Goal: Check status

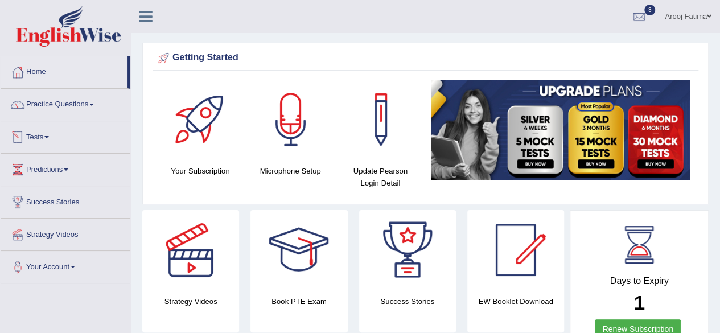
click at [55, 135] on link "Tests" at bounding box center [66, 135] width 130 height 28
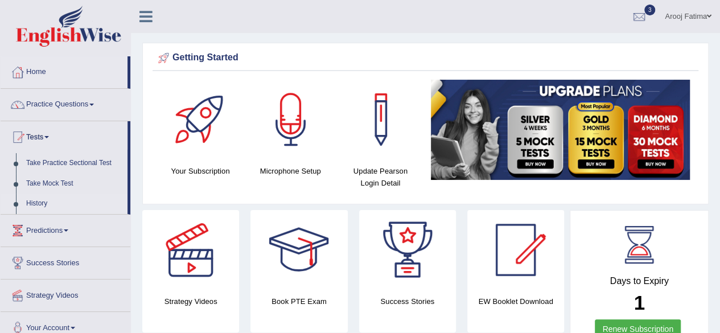
click at [47, 203] on link "History" at bounding box center [74, 203] width 106 height 20
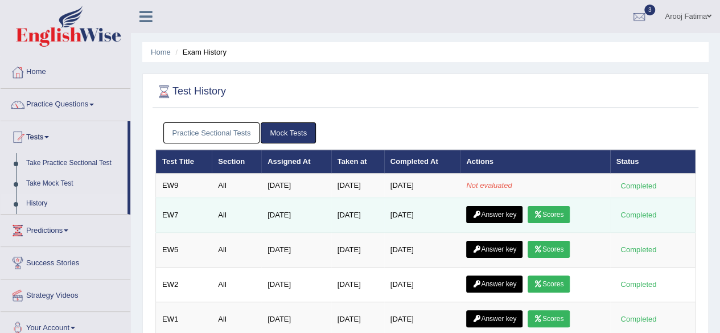
click at [568, 211] on link "Scores" at bounding box center [548, 214] width 42 height 17
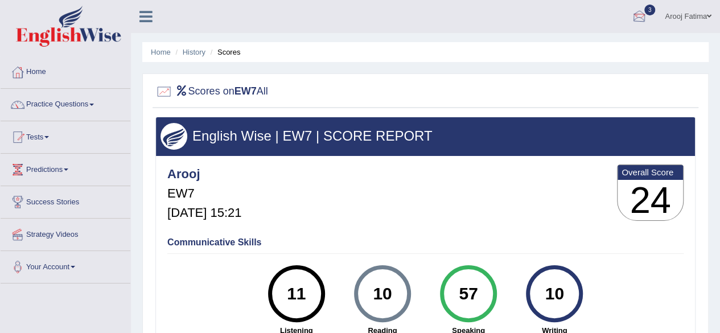
click at [637, 13] on div at bounding box center [638, 17] width 17 height 17
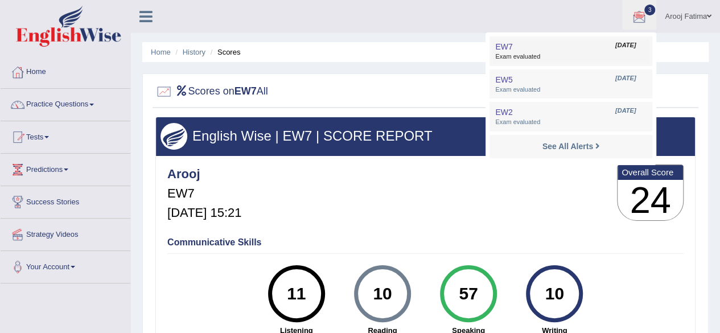
click at [573, 46] on link "EW7 Sep 5, 2025 Exam evaluated" at bounding box center [570, 51] width 157 height 24
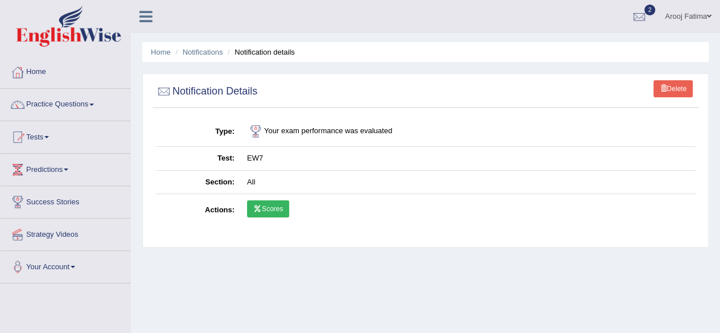
click at [255, 205] on icon at bounding box center [257, 208] width 9 height 7
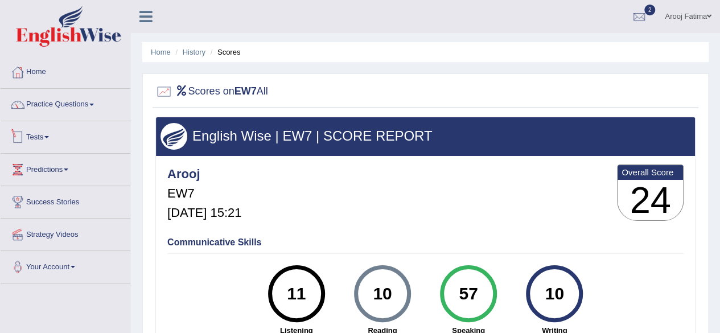
click at [47, 142] on link "Tests" at bounding box center [66, 135] width 130 height 28
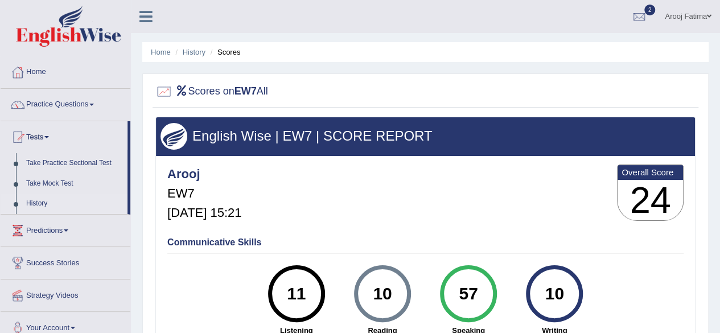
click at [40, 200] on link "History" at bounding box center [74, 203] width 106 height 20
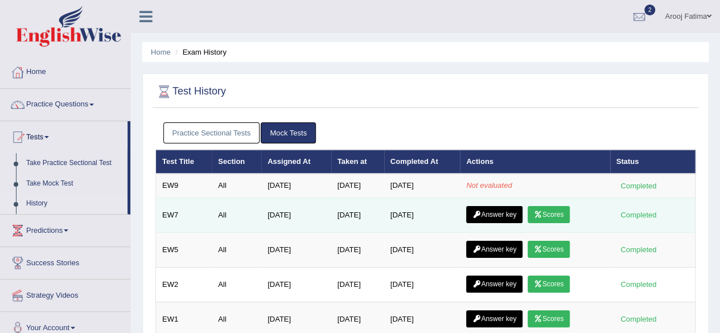
click at [510, 208] on link "Answer key" at bounding box center [494, 214] width 56 height 17
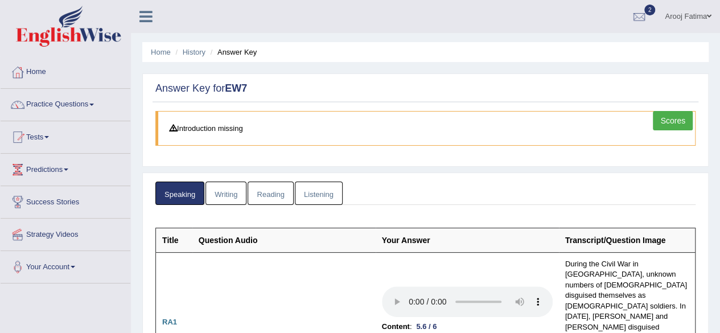
click at [673, 115] on link "Scores" at bounding box center [672, 120] width 40 height 19
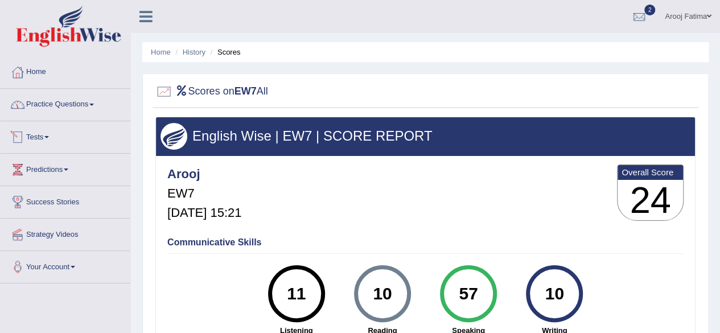
click at [50, 131] on link "Tests" at bounding box center [66, 135] width 130 height 28
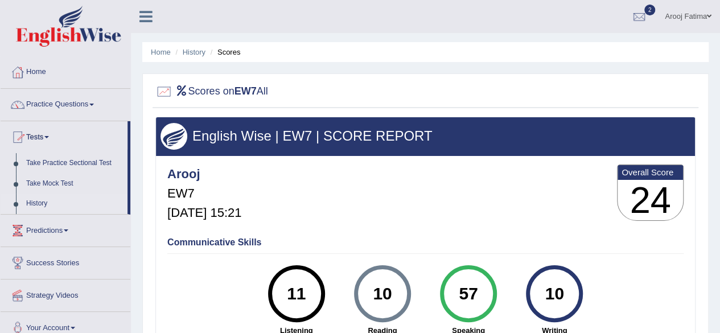
click at [38, 201] on link "History" at bounding box center [74, 203] width 106 height 20
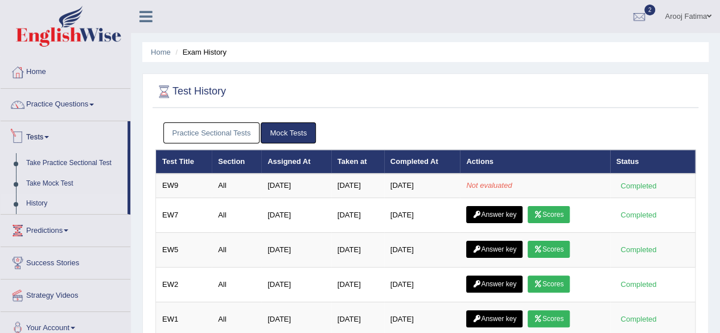
click at [52, 138] on link "Tests" at bounding box center [64, 135] width 127 height 28
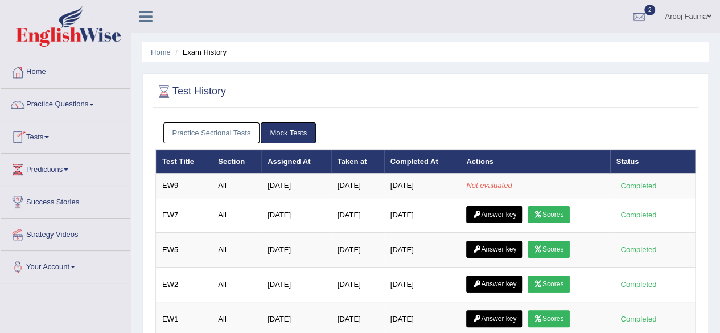
click at [52, 138] on link "Tests" at bounding box center [66, 135] width 130 height 28
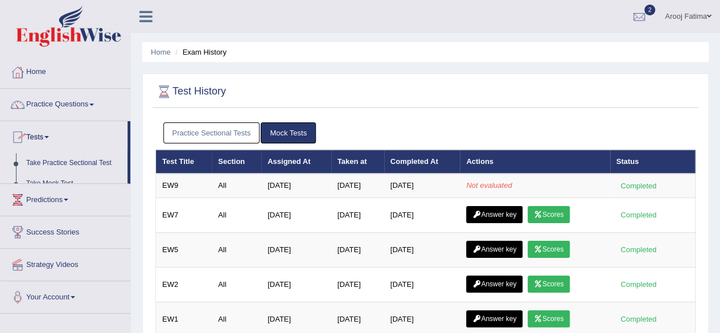
click at [52, 138] on link "Tests" at bounding box center [64, 135] width 127 height 28
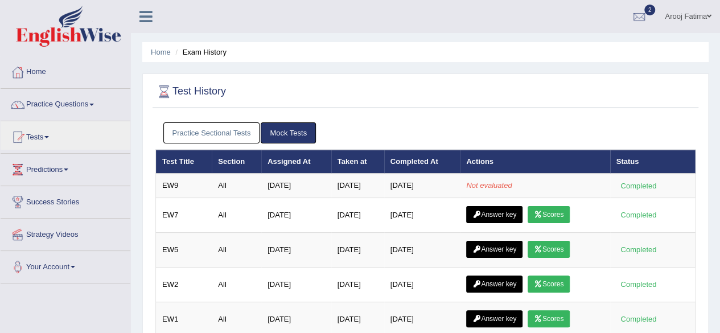
click at [220, 131] on link "Practice Sectional Tests" at bounding box center [211, 132] width 97 height 21
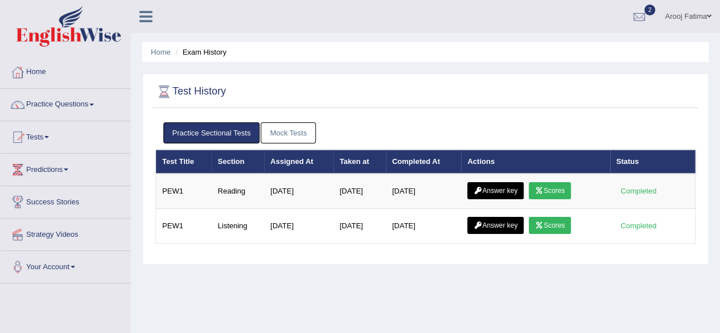
click at [286, 135] on link "Mock Tests" at bounding box center [288, 132] width 55 height 21
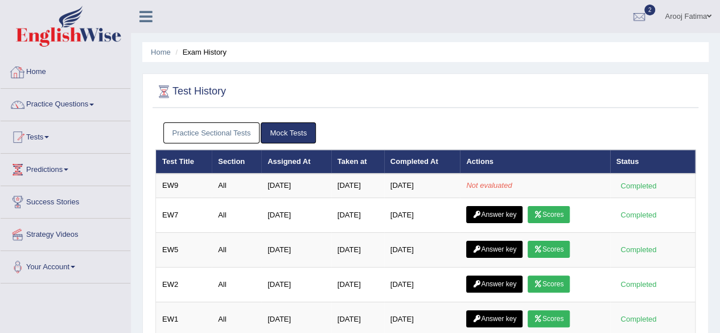
click at [212, 130] on link "Practice Sectional Tests" at bounding box center [211, 132] width 97 height 21
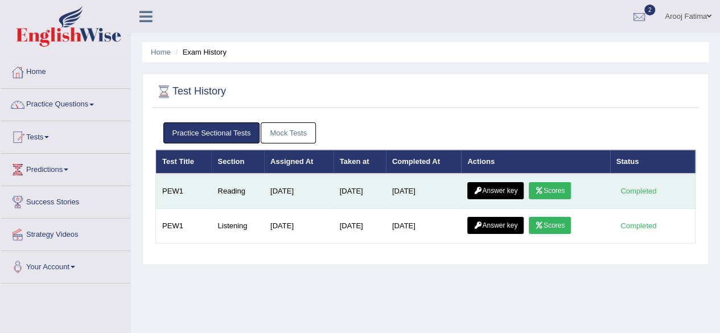
click at [555, 191] on link "Scores" at bounding box center [549, 190] width 42 height 17
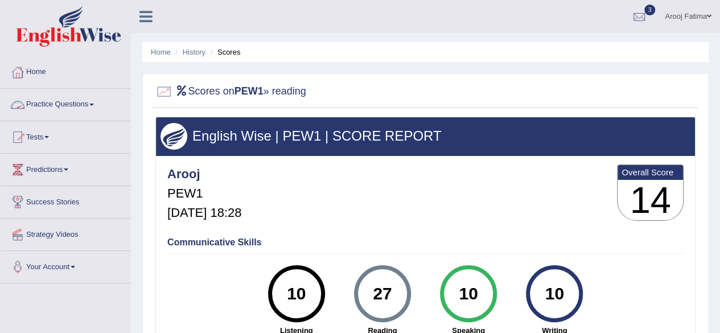
click at [92, 104] on link "Practice Questions" at bounding box center [66, 103] width 130 height 28
